Goal: Check status

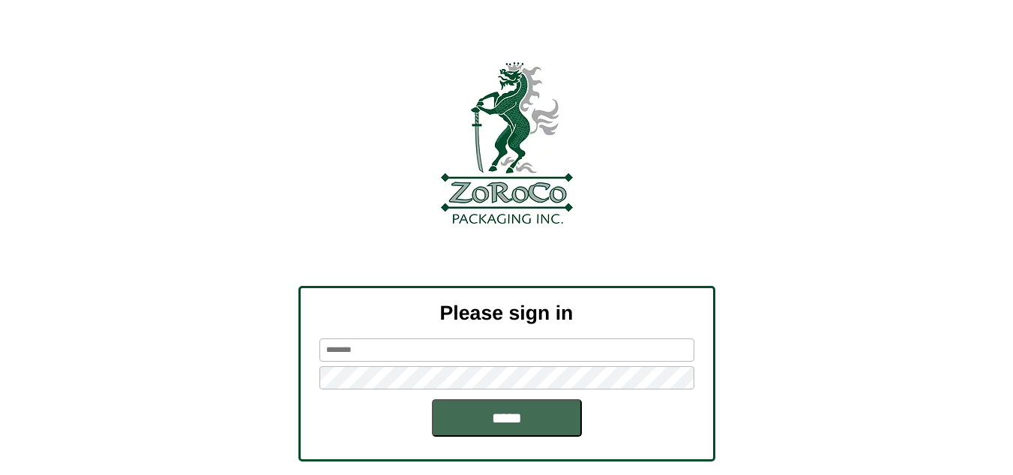
type input "******"
click at [497, 422] on input "*****" at bounding box center [507, 418] width 150 height 38
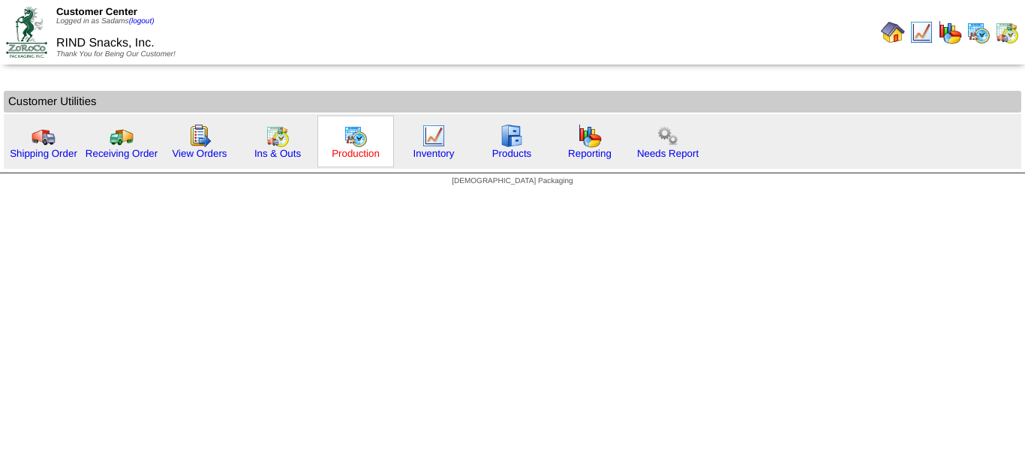
click at [372, 153] on link "Production" at bounding box center [356, 153] width 48 height 11
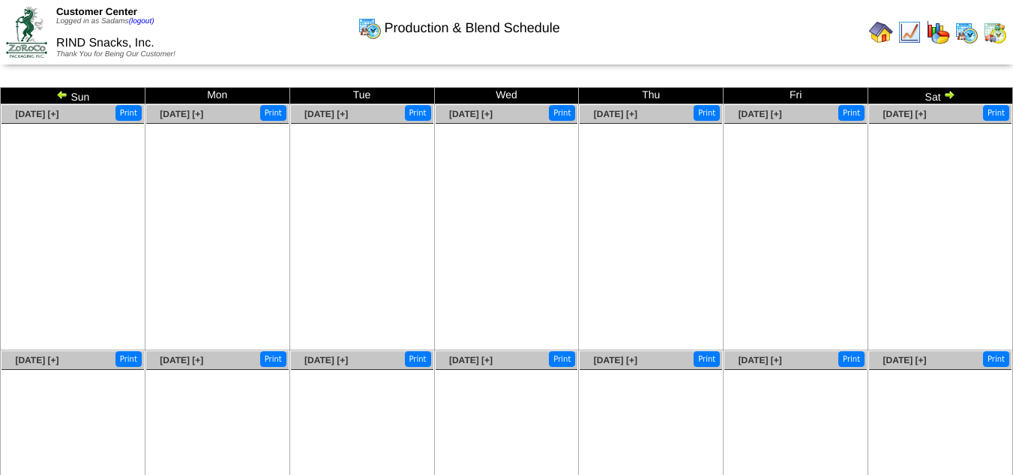
click at [62, 91] on img at bounding box center [62, 95] width 12 height 12
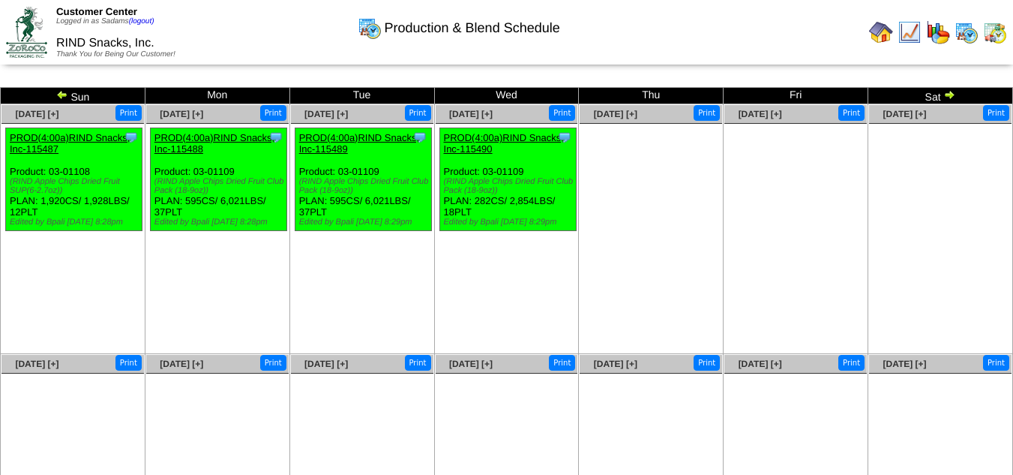
click at [60, 98] on img at bounding box center [62, 95] width 12 height 12
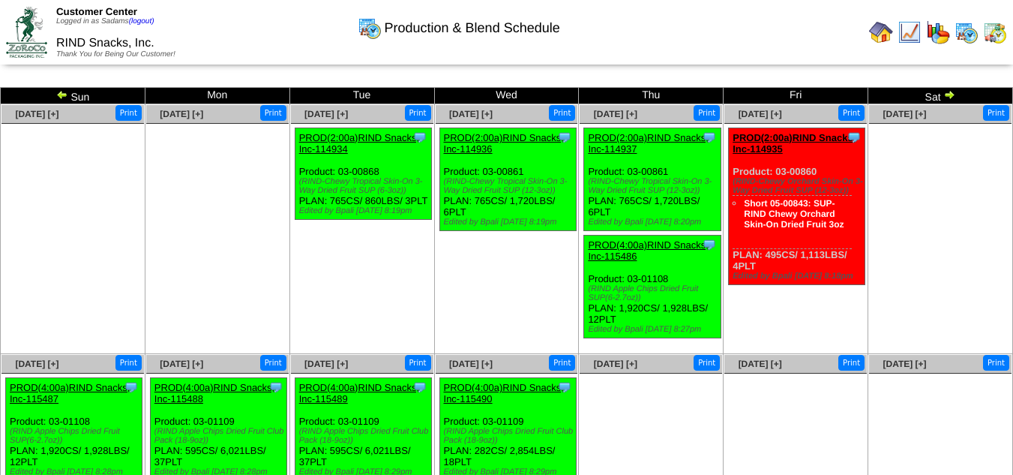
click at [54, 90] on td "Sun" at bounding box center [73, 96] width 145 height 17
click at [62, 97] on img at bounding box center [62, 95] width 12 height 12
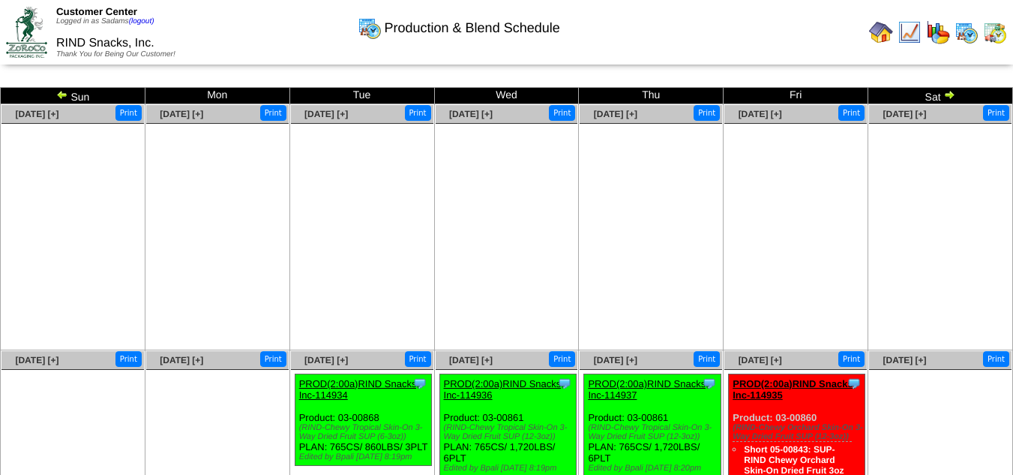
click at [62, 93] on img at bounding box center [62, 95] width 12 height 12
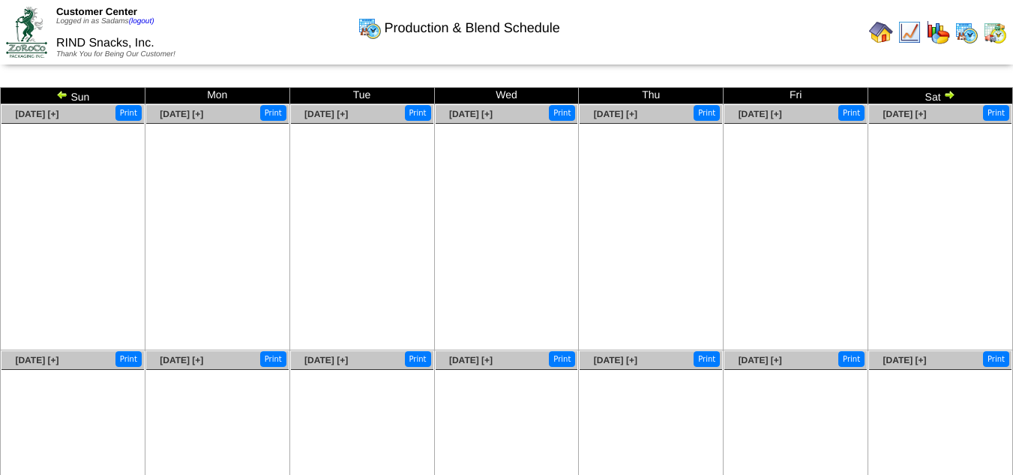
click at [950, 99] on img at bounding box center [950, 95] width 12 height 12
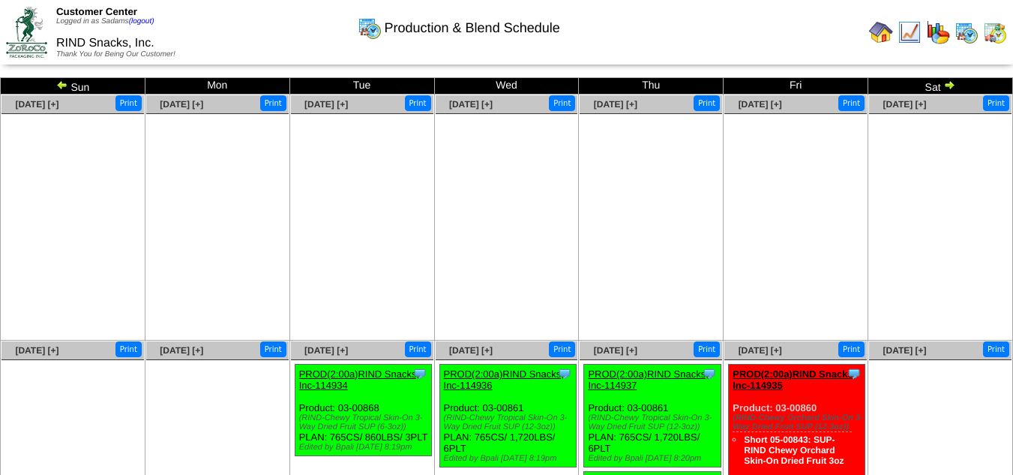
scroll to position [146, 0]
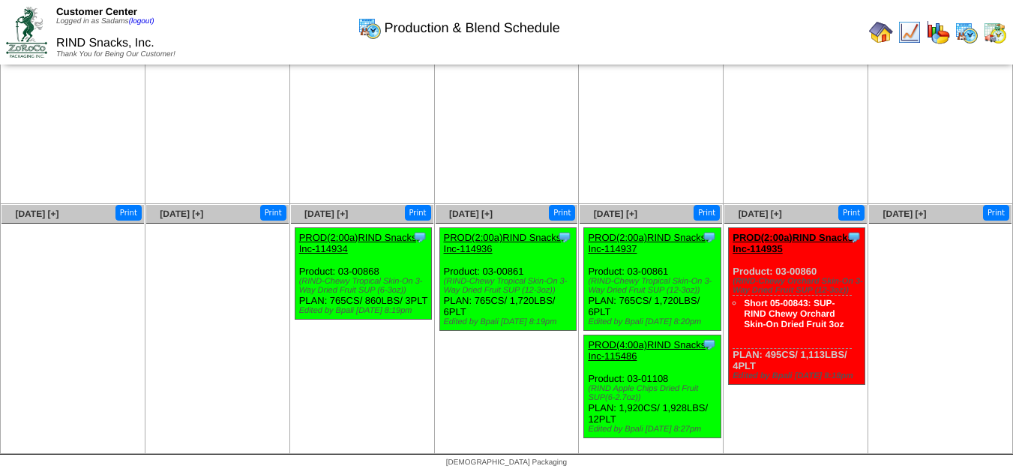
click at [887, 26] on img at bounding box center [881, 32] width 24 height 24
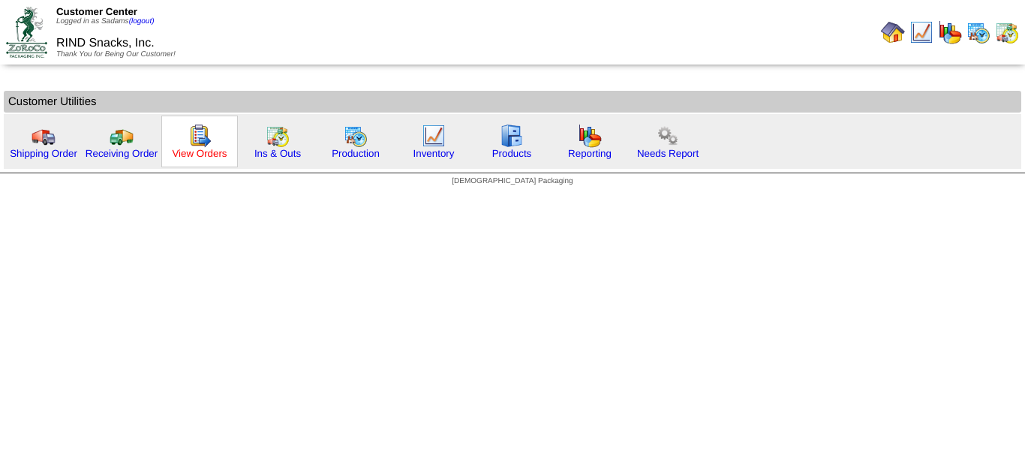
drag, startPoint x: 197, startPoint y: 149, endPoint x: 207, endPoint y: 149, distance: 10.5
click at [197, 149] on link "View Orders" at bounding box center [199, 153] width 55 height 11
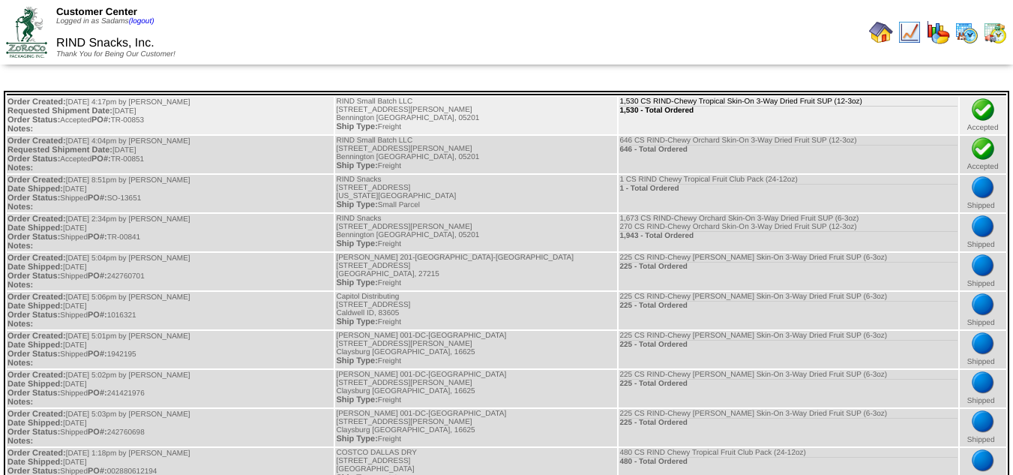
click at [937, 115] on td "1,530 CS RIND-Chewy Tropical Skin-On 3-Way Dried Fruit SUP (12-3oz) 1,530 - Tot…" at bounding box center [788, 116] width 339 height 38
